Goal: Find contact information: Find contact information

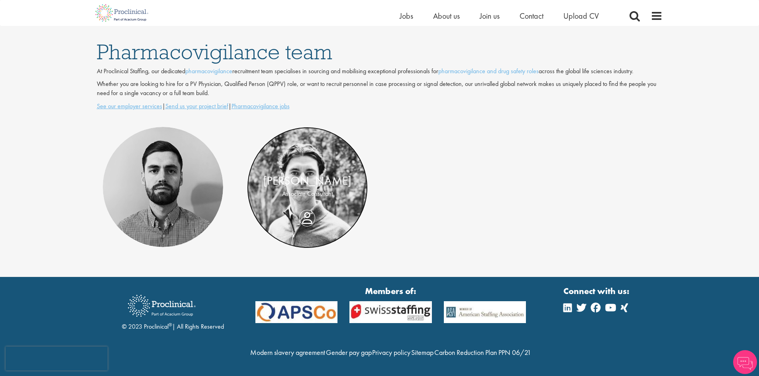
click at [331, 152] on link at bounding box center [307, 188] width 121 height 122
click at [155, 173] on link "[PERSON_NAME]" at bounding box center [163, 180] width 88 height 15
